Goal: Find specific page/section: Find specific page/section

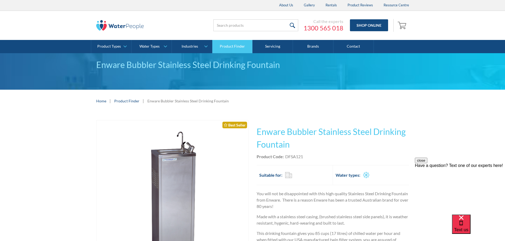
click at [233, 47] on link "Product Finder" at bounding box center [232, 46] width 40 height 13
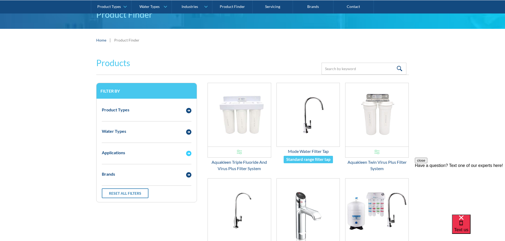
click at [189, 153] on img "Email Form 3" at bounding box center [188, 153] width 5 height 5
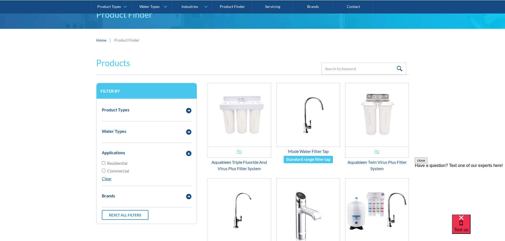
click at [105, 172] on label "Commercial" at bounding box center [147, 171] width 90 height 6
click at [105, 172] on input "Commercial" at bounding box center [103, 170] width 3 height 3
checkbox input "true"
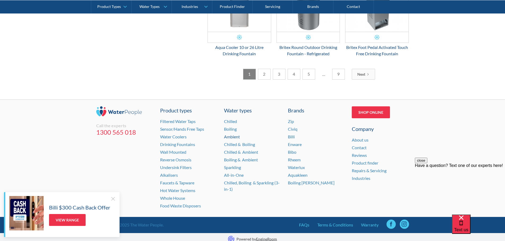
scroll to position [926, 0]
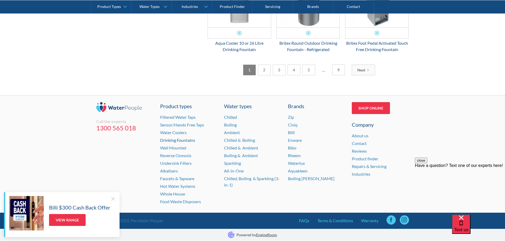
click at [177, 141] on link "Drinking Fountains" at bounding box center [177, 140] width 35 height 5
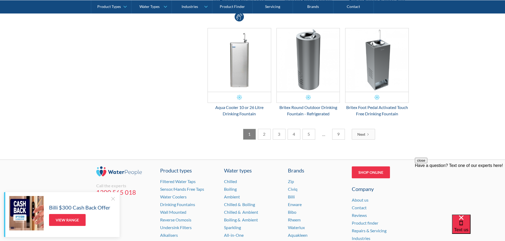
scroll to position [767, 0]
